Goal: Task Accomplishment & Management: Use online tool/utility

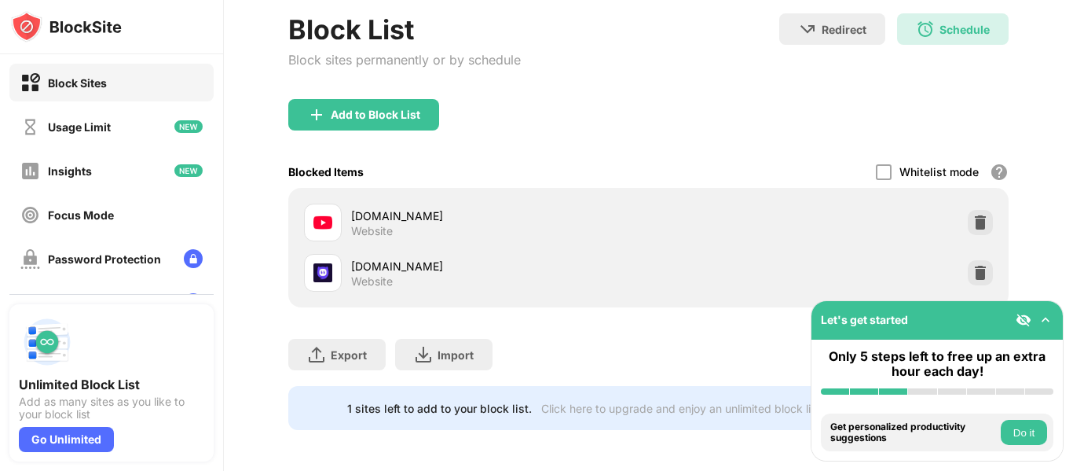
scroll to position [157, 0]
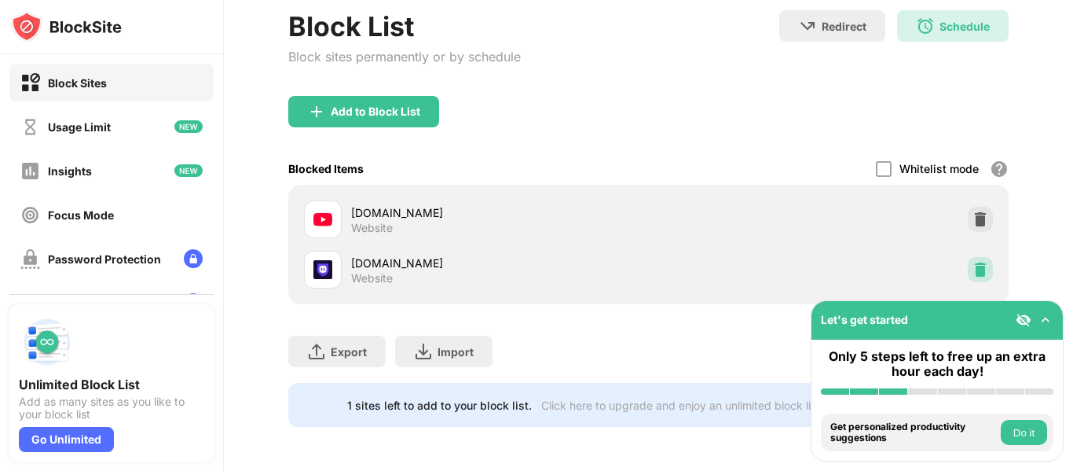
click at [980, 269] on div at bounding box center [980, 269] width 25 height 25
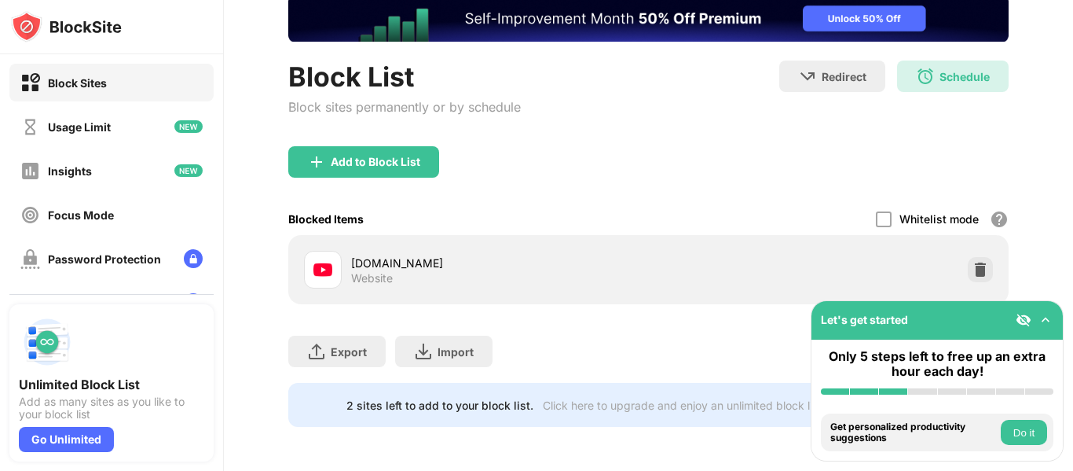
scroll to position [0, 0]
click at [386, 156] on div "Add to Block List" at bounding box center [376, 162] width 90 height 13
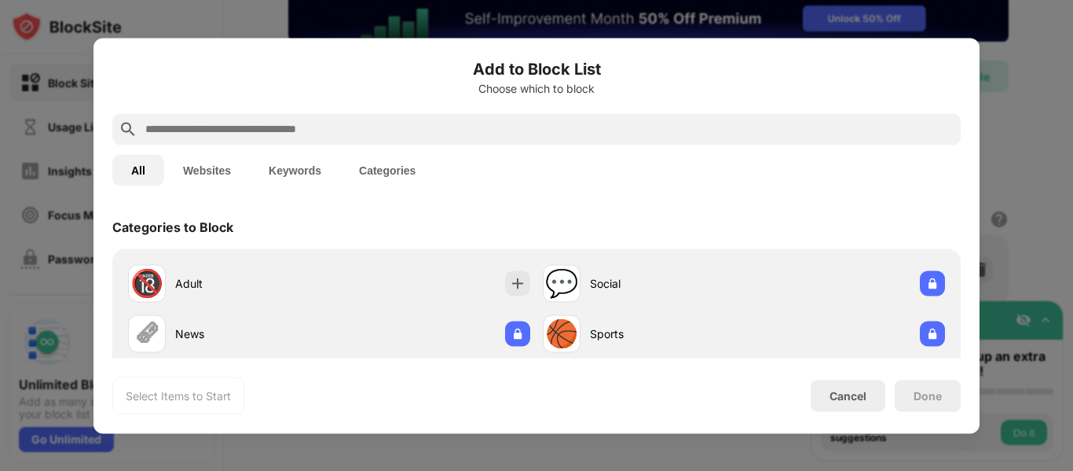
click at [471, 126] on input "text" at bounding box center [549, 128] width 811 height 19
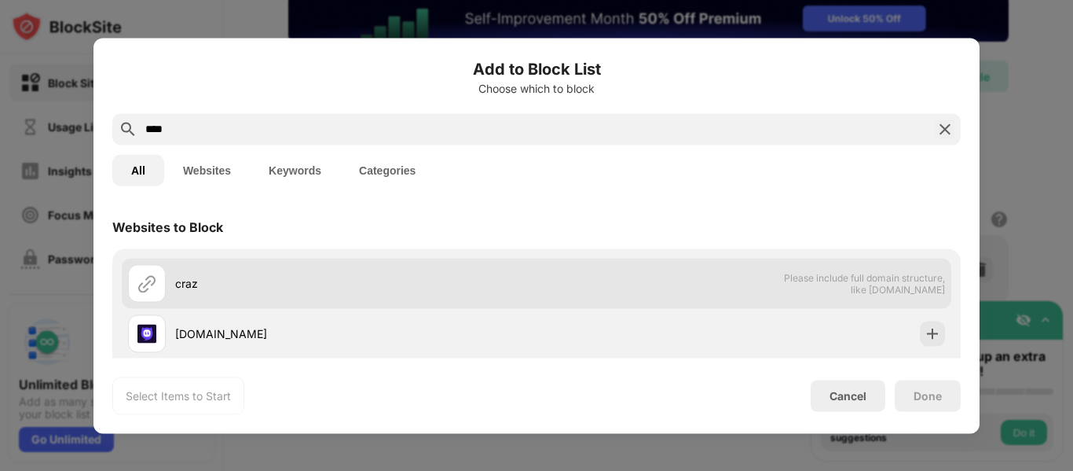
type input "****"
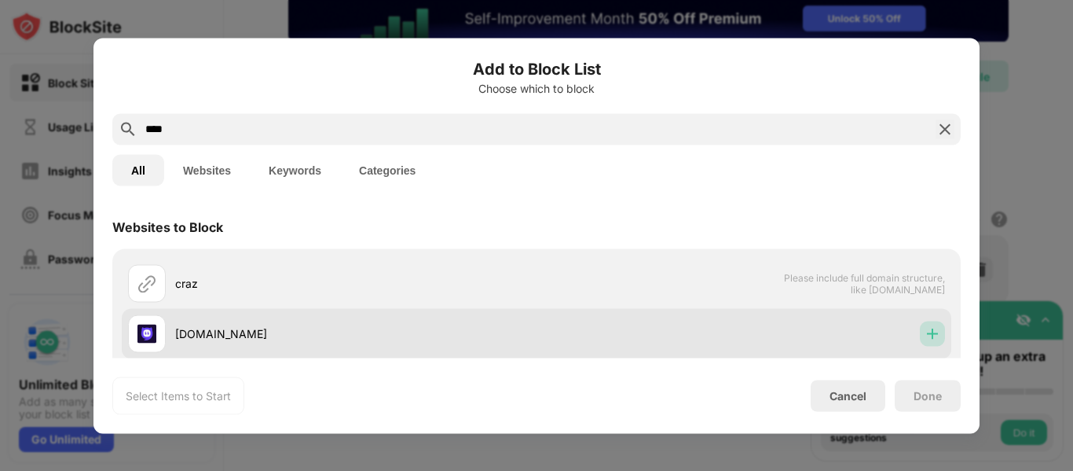
click at [925, 335] on img at bounding box center [933, 333] width 16 height 16
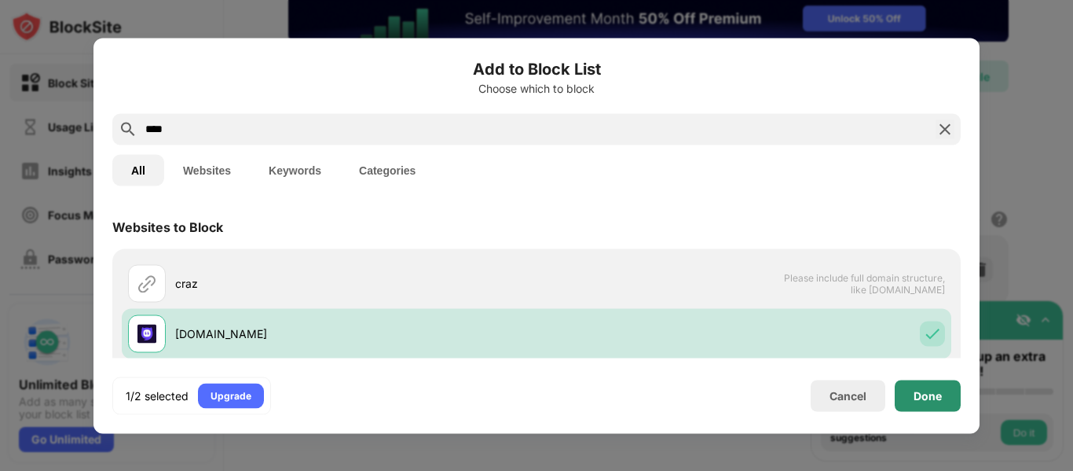
click at [917, 394] on div "Done" at bounding box center [928, 395] width 28 height 13
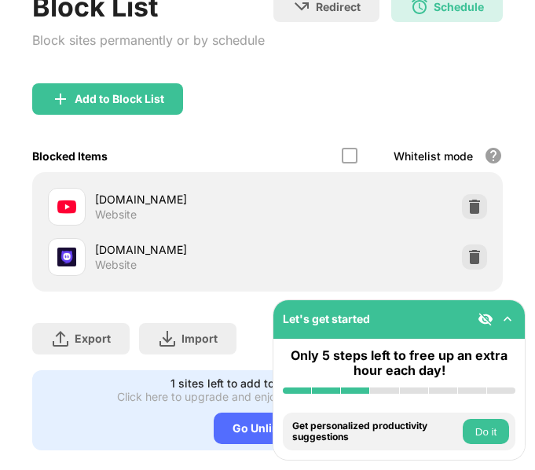
scroll to position [141, 0]
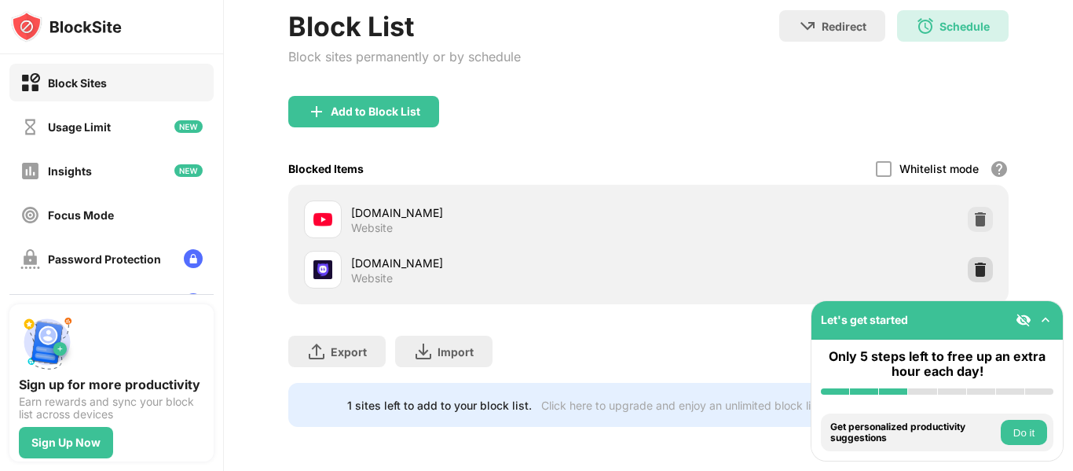
click at [972, 262] on img at bounding box center [980, 270] width 16 height 16
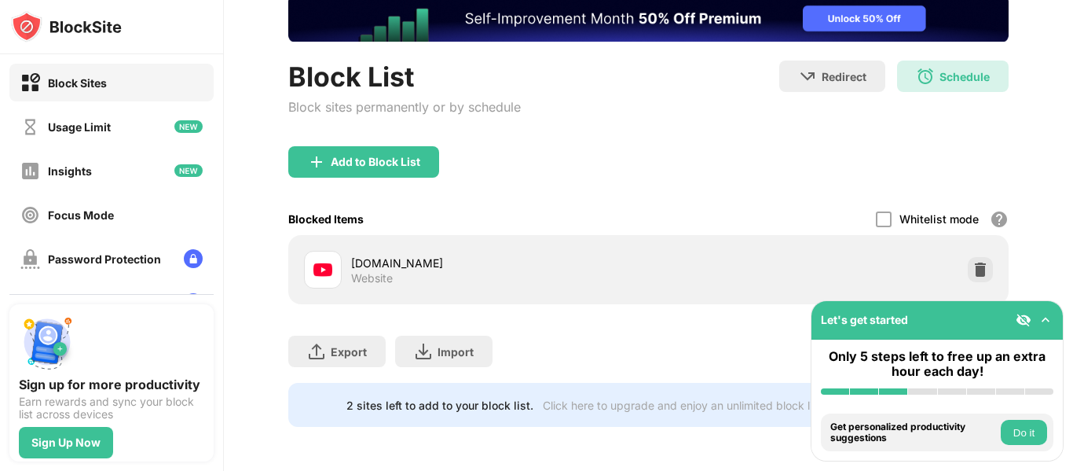
scroll to position [115, 0]
